Goal: Find specific page/section: Find specific page/section

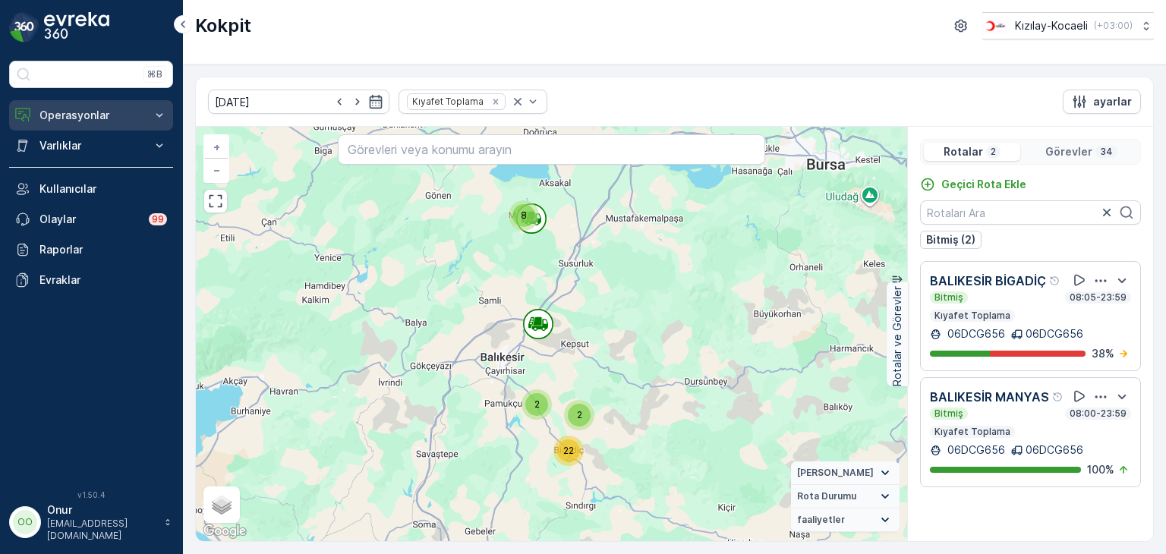
click at [99, 118] on p "Operasyonlar" at bounding box center [90, 115] width 103 height 15
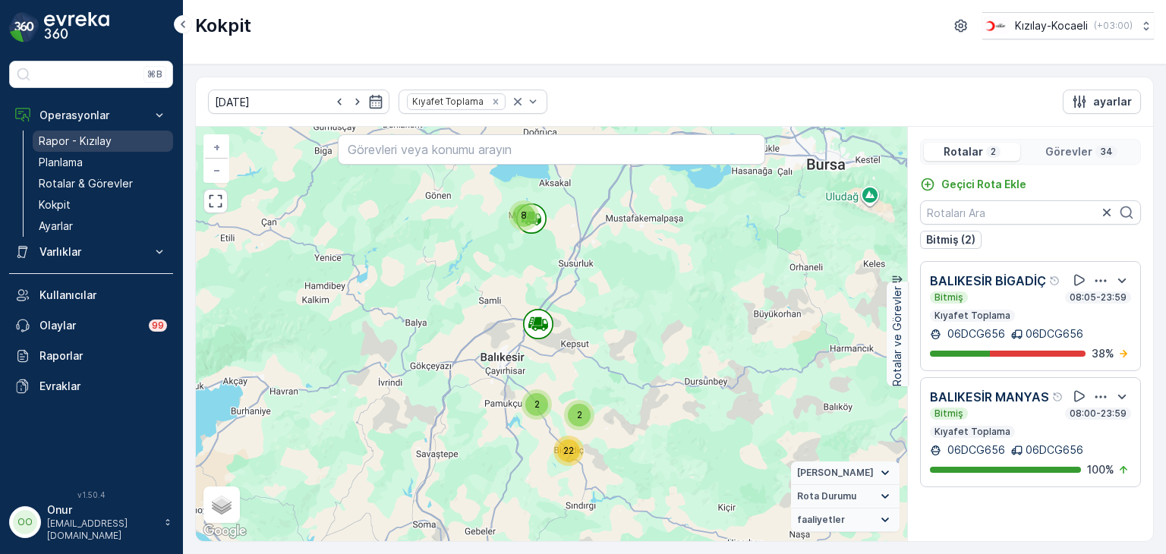
click at [97, 142] on p "Rapor - Kızılay" at bounding box center [75, 141] width 73 height 15
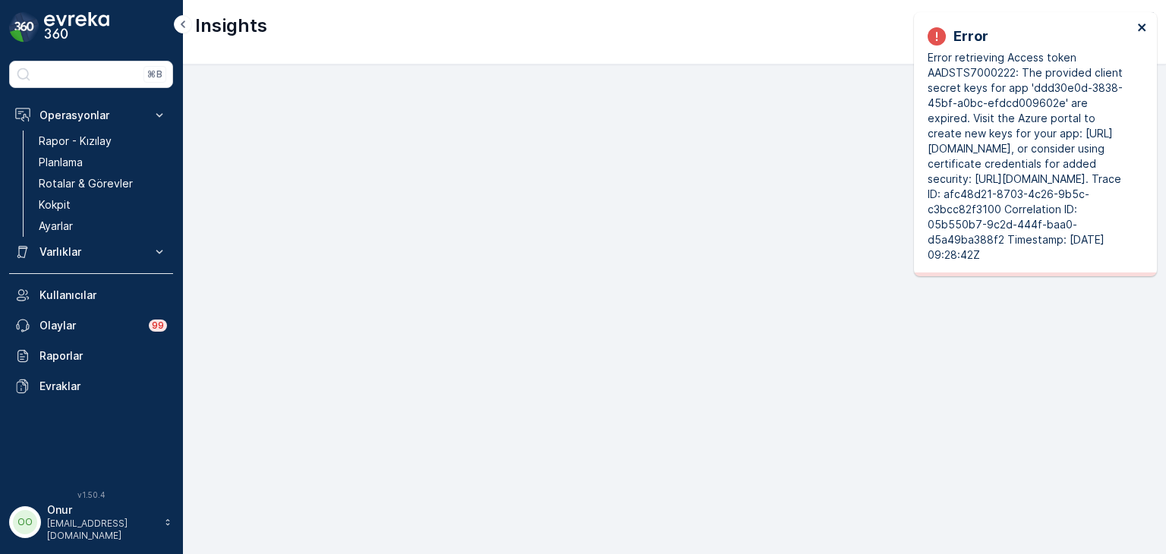
click at [1146, 27] on icon "close" at bounding box center [1143, 27] width 11 height 12
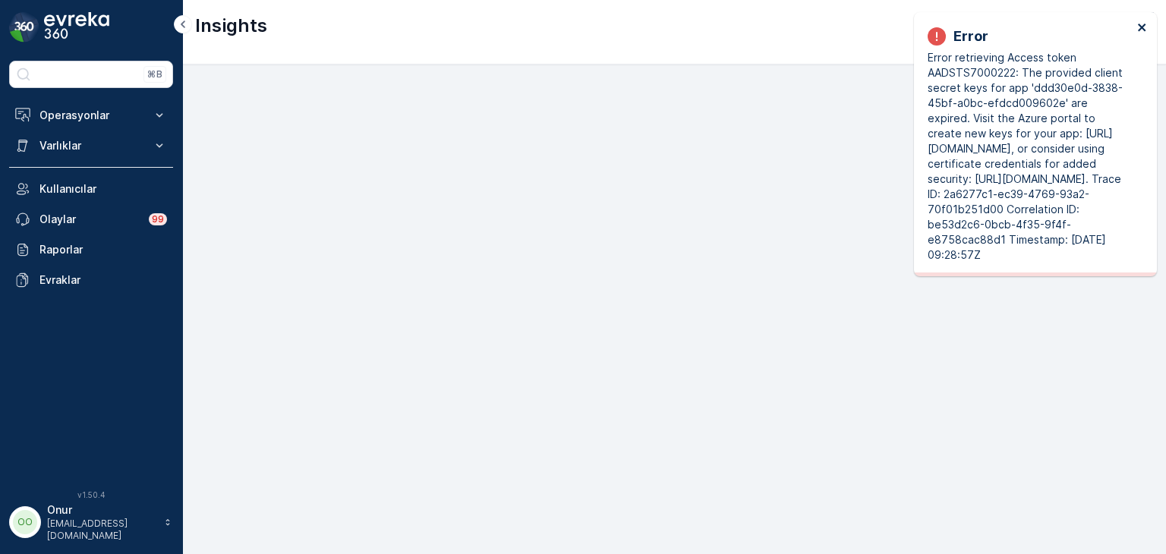
click at [1147, 22] on icon "close" at bounding box center [1143, 27] width 11 height 12
